Goal: Task Accomplishment & Management: Manage account settings

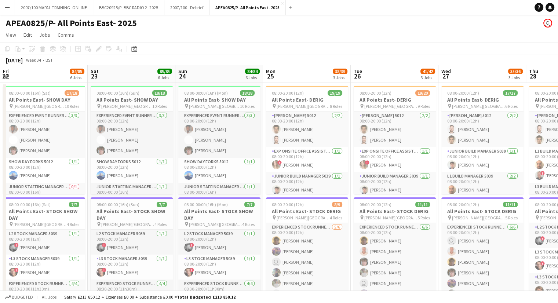
scroll to position [0, 206]
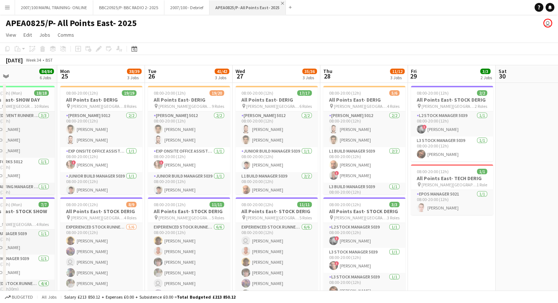
click at [281, 2] on app-icon "Close" at bounding box center [282, 3] width 3 height 3
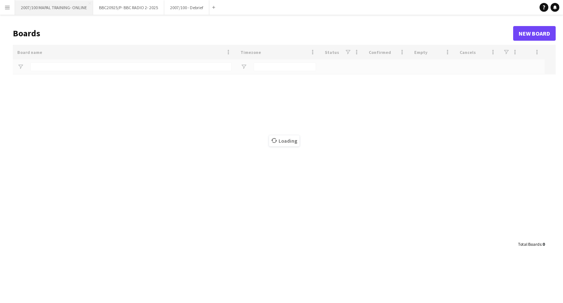
type input "***"
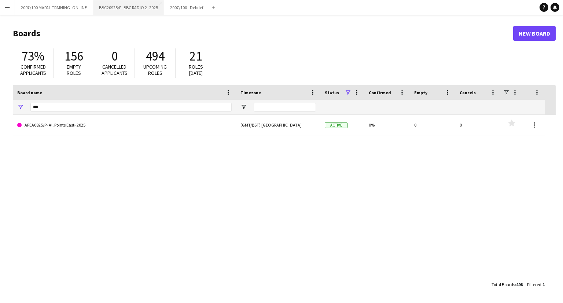
click at [114, 8] on button "BBC20925/P- BBC RADIO 2- 2025 Close" at bounding box center [128, 7] width 71 height 14
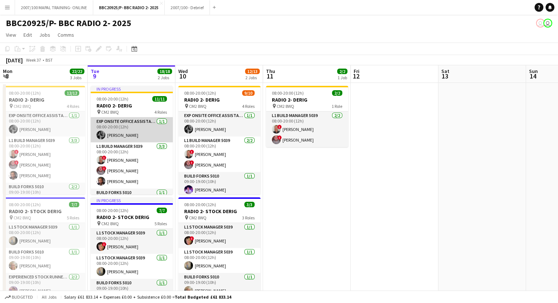
click at [119, 128] on app-card-role "Exp Onsite Office Assistant 5012 [DATE] 08:00-20:00 (12h) [PERSON_NAME]" at bounding box center [132, 129] width 82 height 25
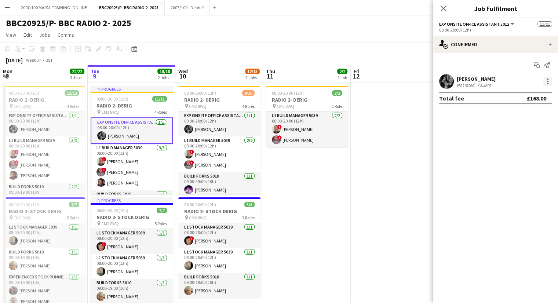
click at [547, 83] on div at bounding box center [547, 81] width 9 height 9
click at [481, 79] on div at bounding box center [279, 151] width 558 height 303
click at [481, 79] on div "[PERSON_NAME]" at bounding box center [476, 79] width 39 height 7
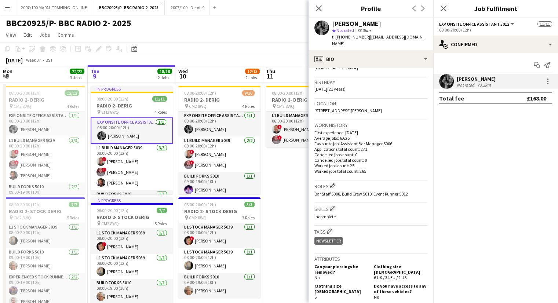
scroll to position [147, 0]
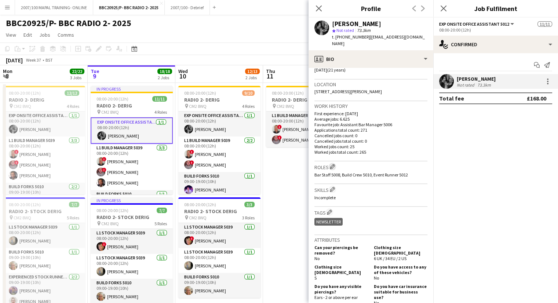
click at [332, 165] on app-icon "Edit crew company roles" at bounding box center [332, 166] width 5 height 5
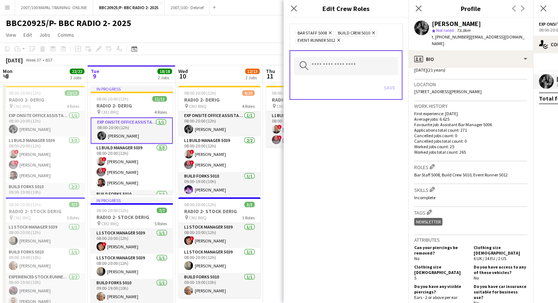
click at [339, 40] on icon "Remove" at bounding box center [337, 40] width 5 height 5
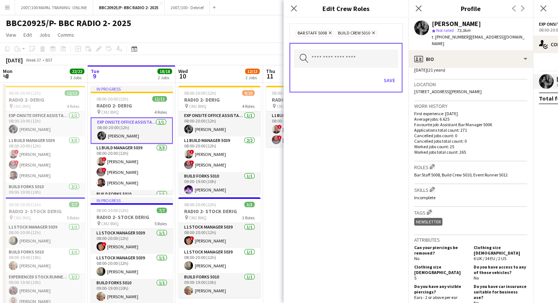
click at [329, 33] on icon at bounding box center [330, 33] width 3 height 3
click at [332, 30] on icon "Remove" at bounding box center [332, 32] width 5 height 5
click at [333, 59] on input "text" at bounding box center [346, 58] width 104 height 18
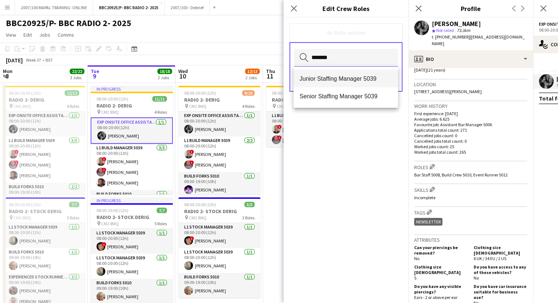
type input "*******"
click at [320, 79] on span "Junior Staffing Manager 5039" at bounding box center [345, 78] width 93 height 7
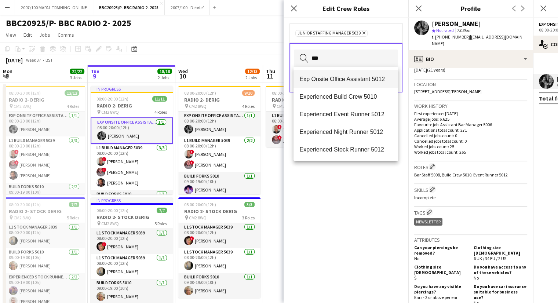
type input "***"
click at [345, 78] on span "Exp Onsite Office Assistant 5012" at bounding box center [345, 79] width 93 height 7
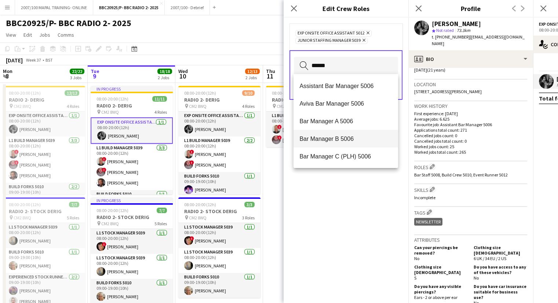
type input "******"
click at [347, 140] on span "Bar Manager B 5006" at bounding box center [345, 138] width 93 height 7
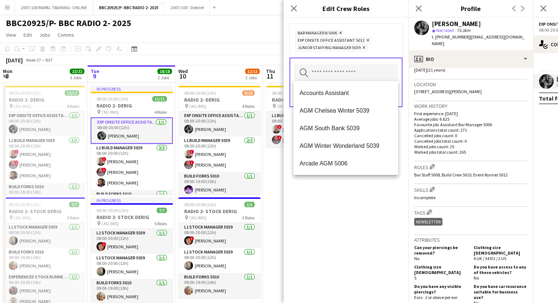
click at [341, 210] on div "Bar Manager B 5006 Remove Exp Onsite Office Assistant 5012 Remove Junior Staffi…" at bounding box center [346, 160] width 125 height 285
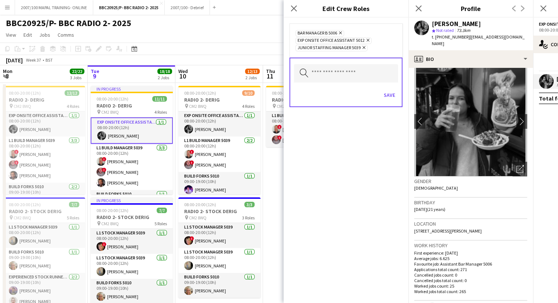
scroll to position [0, 0]
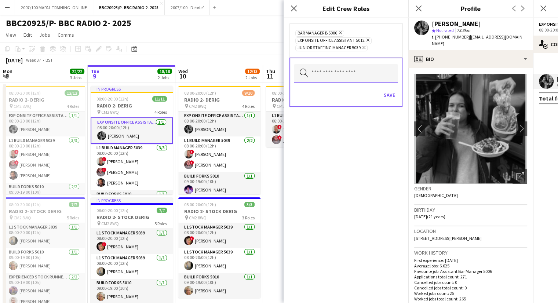
click at [327, 72] on input "text" at bounding box center [346, 73] width 104 height 18
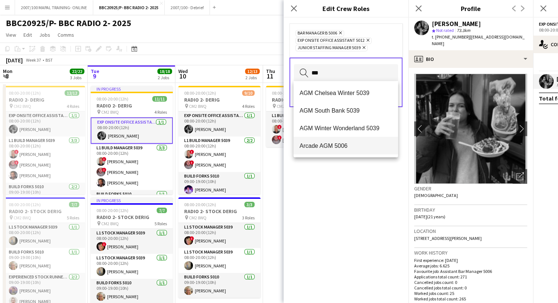
type input "***"
click at [337, 146] on span "Arcade AGM 5006" at bounding box center [345, 145] width 93 height 7
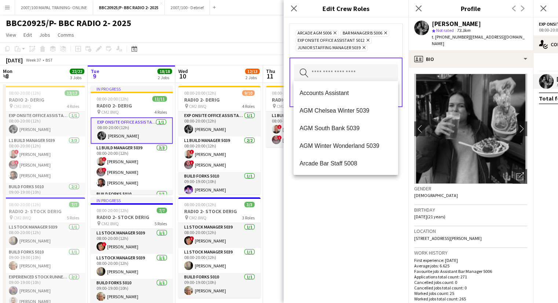
click at [236, 40] on app-page-menu "View Day view expanded Day view collapsed Month view Date picker Jump to [DATE]…" at bounding box center [279, 36] width 558 height 14
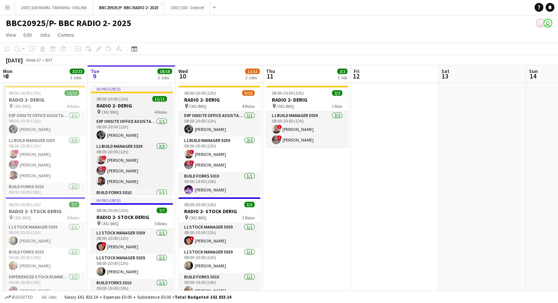
click at [134, 108] on h3 "RADIO 2- DERIG" at bounding box center [132, 105] width 82 height 7
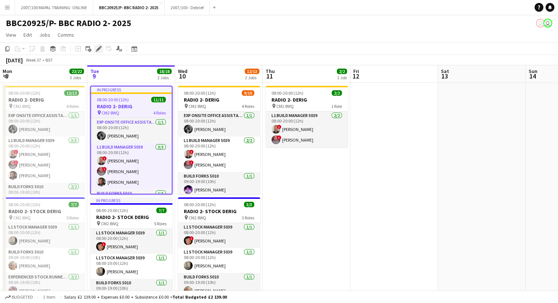
click at [97, 52] on icon "Edit" at bounding box center [99, 49] width 6 height 6
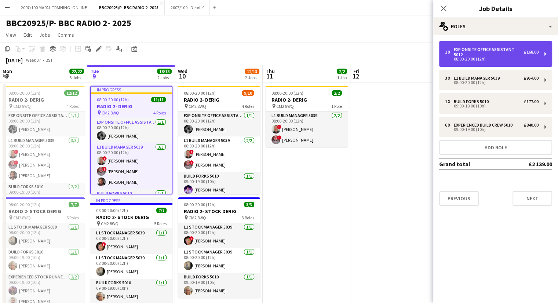
click at [515, 49] on div "Exp Onsite Office Assistant 5012" at bounding box center [489, 52] width 70 height 10
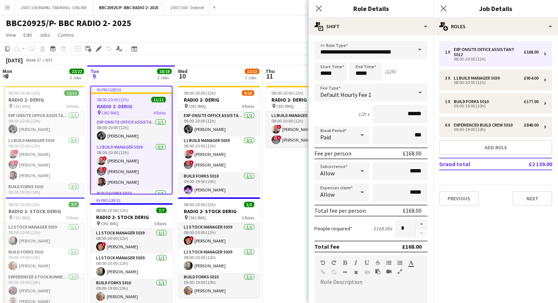
click at [286, 41] on app-page-menu "View Day view expanded Day view collapsed Month view Date picker Jump to [DATE]…" at bounding box center [279, 36] width 558 height 14
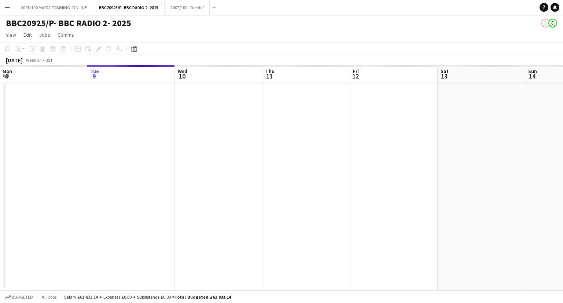
click at [176, 31] on app-page-menu "View Day view expanded Day view collapsed Month view Date picker Jump to [DATE]…" at bounding box center [281, 36] width 563 height 14
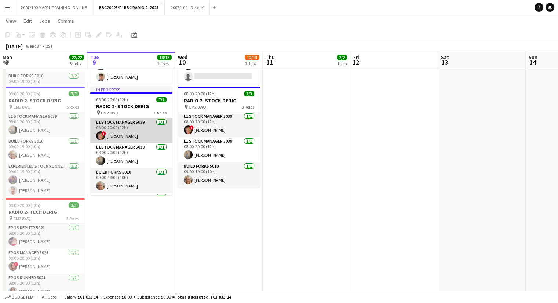
scroll to position [69, 0]
